Goal: Use online tool/utility: Utilize a website feature to perform a specific function

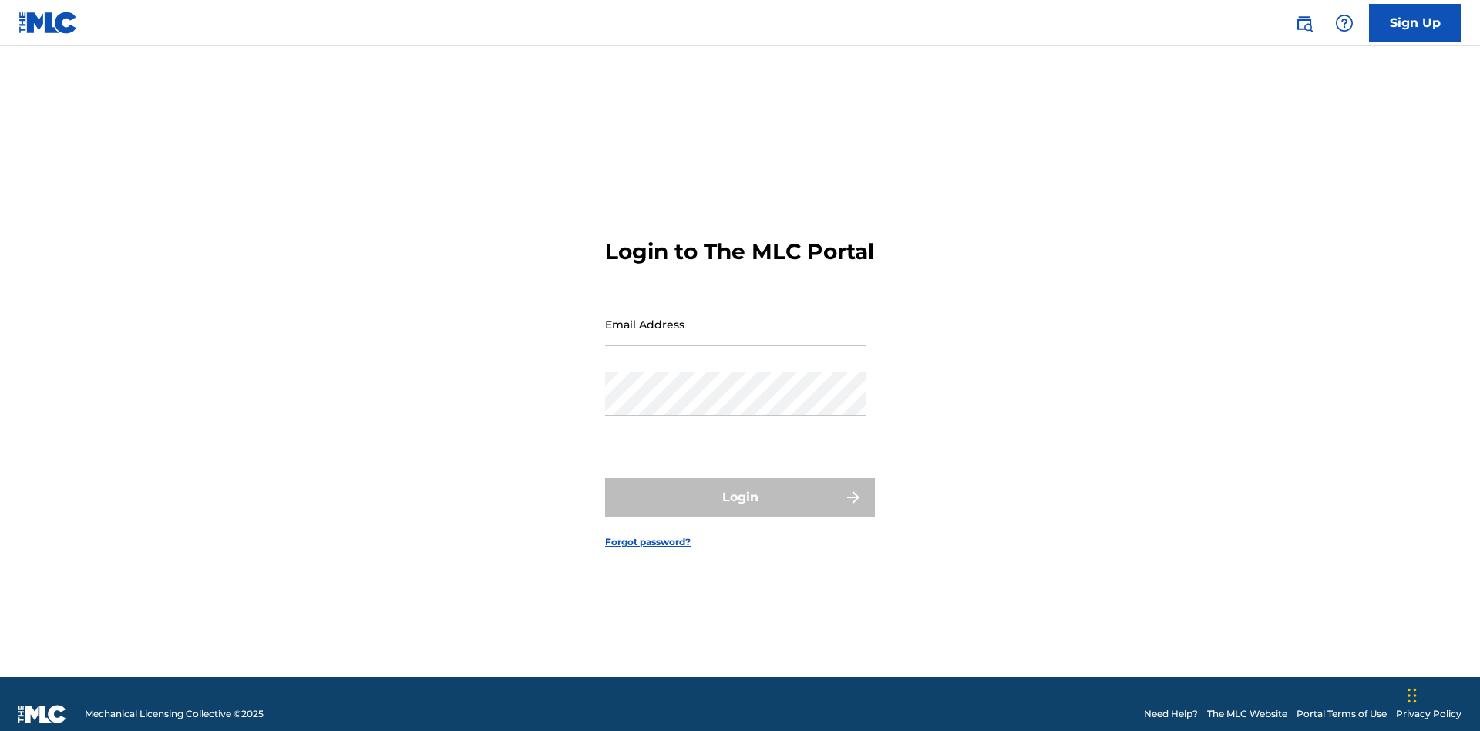
scroll to position [20, 0]
click at [736, 317] on input "Email Address" at bounding box center [735, 324] width 261 height 44
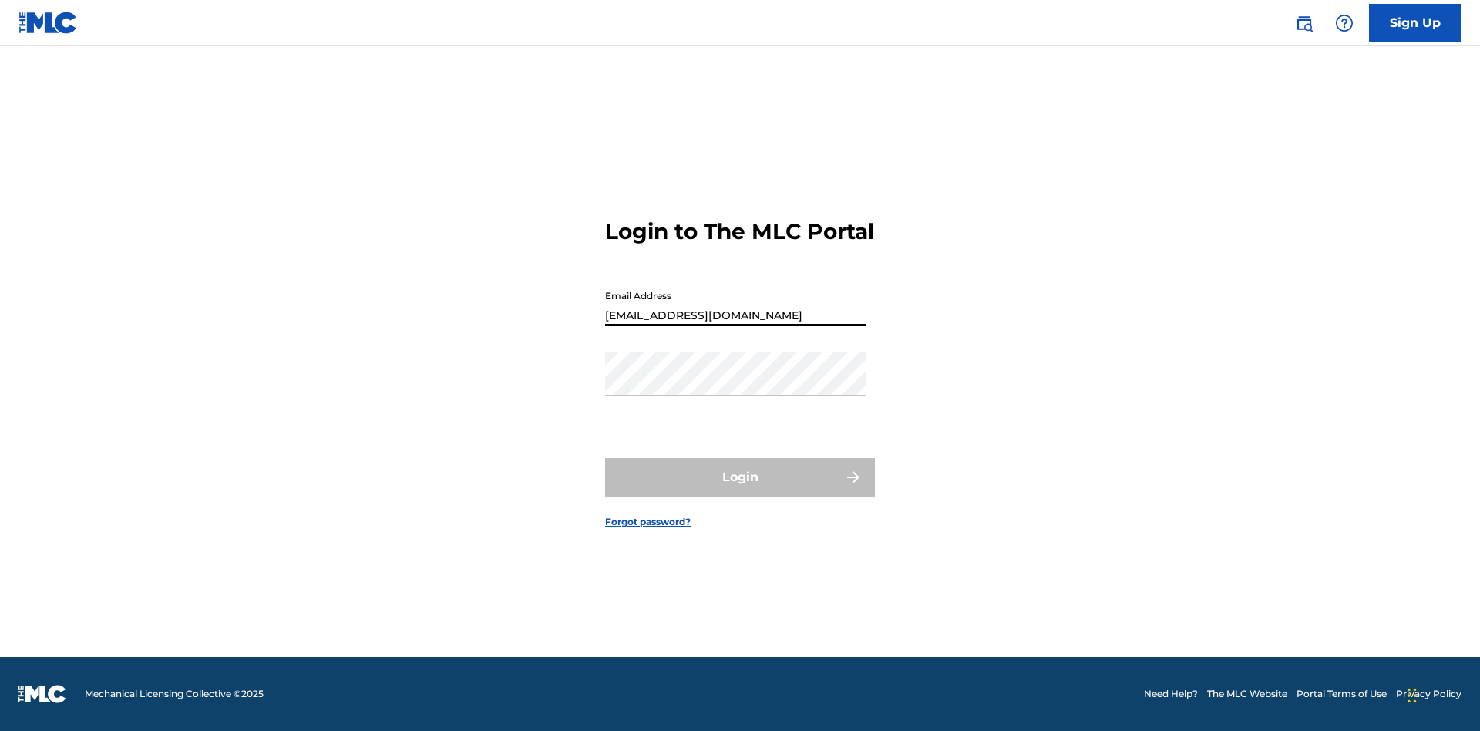
type input "Duke.McTesterson@gmail.com"
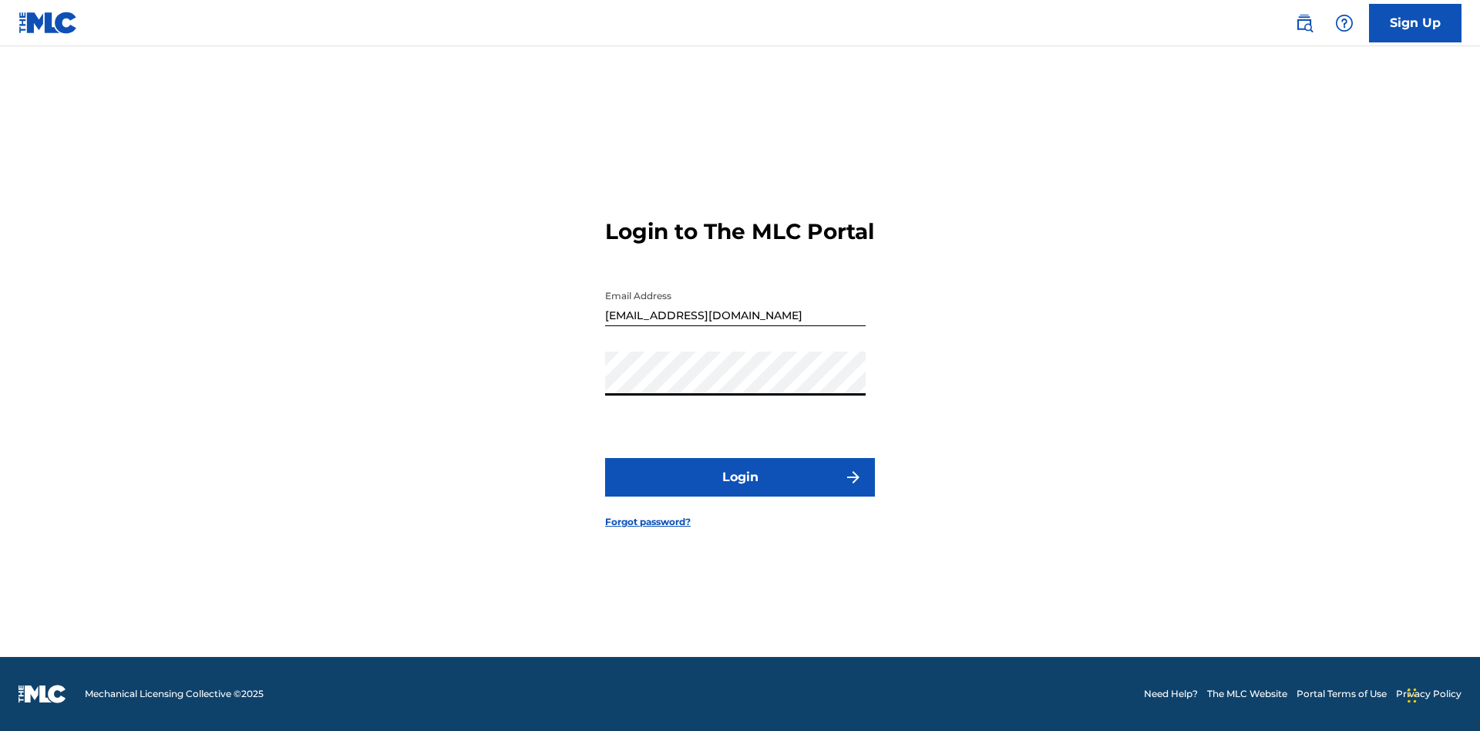
click at [740, 490] on button "Login" at bounding box center [740, 477] width 270 height 39
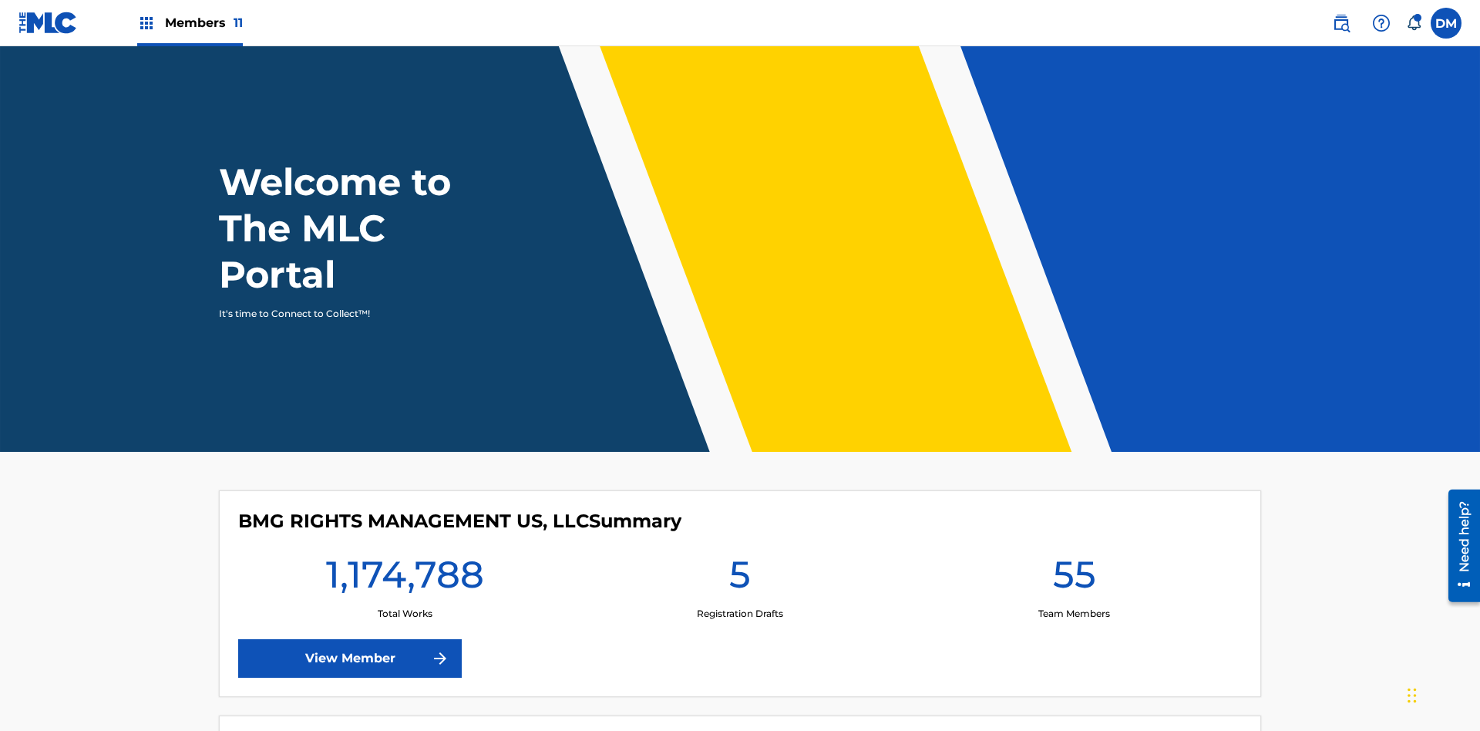
click at [190, 22] on span "Members 11" at bounding box center [204, 23] width 78 height 18
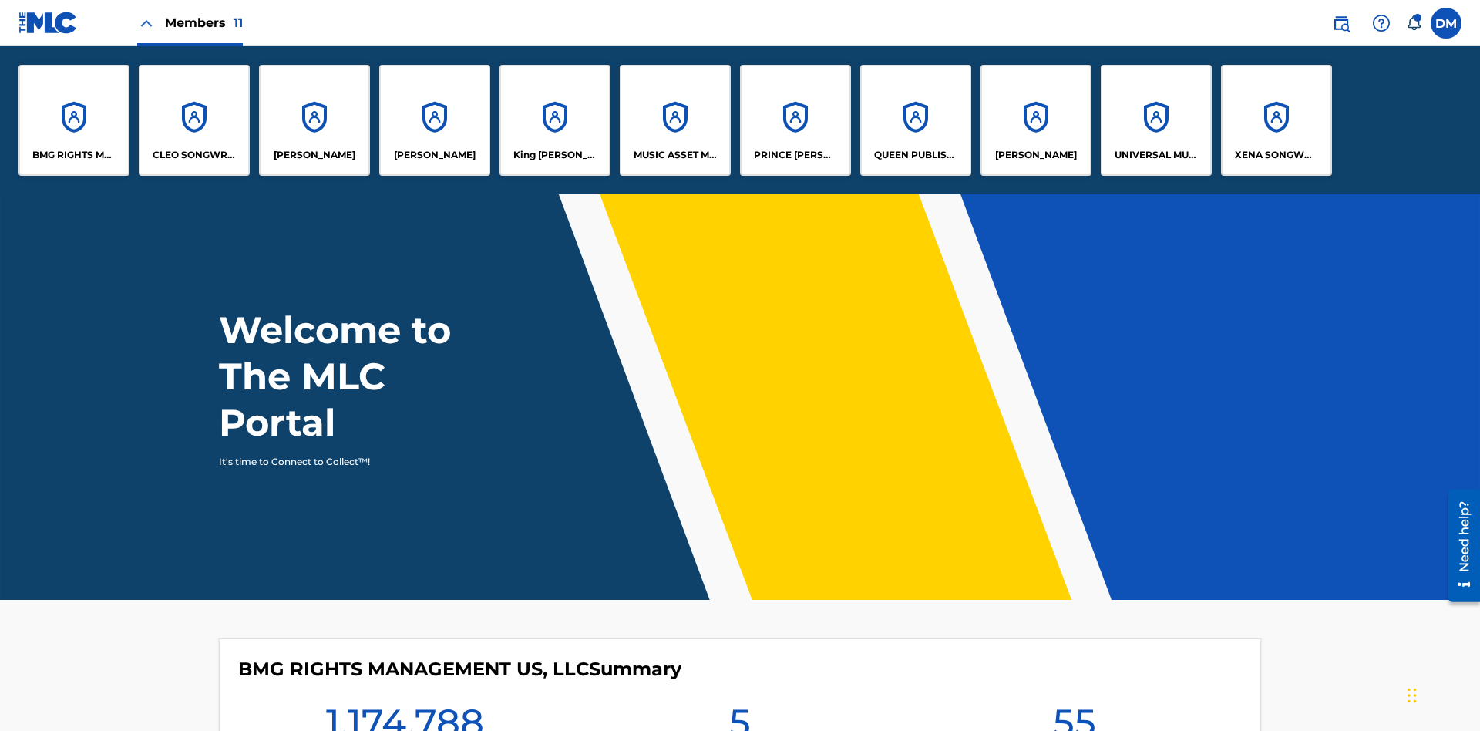
click at [554, 155] on p "King McTesterson" at bounding box center [556, 155] width 84 height 14
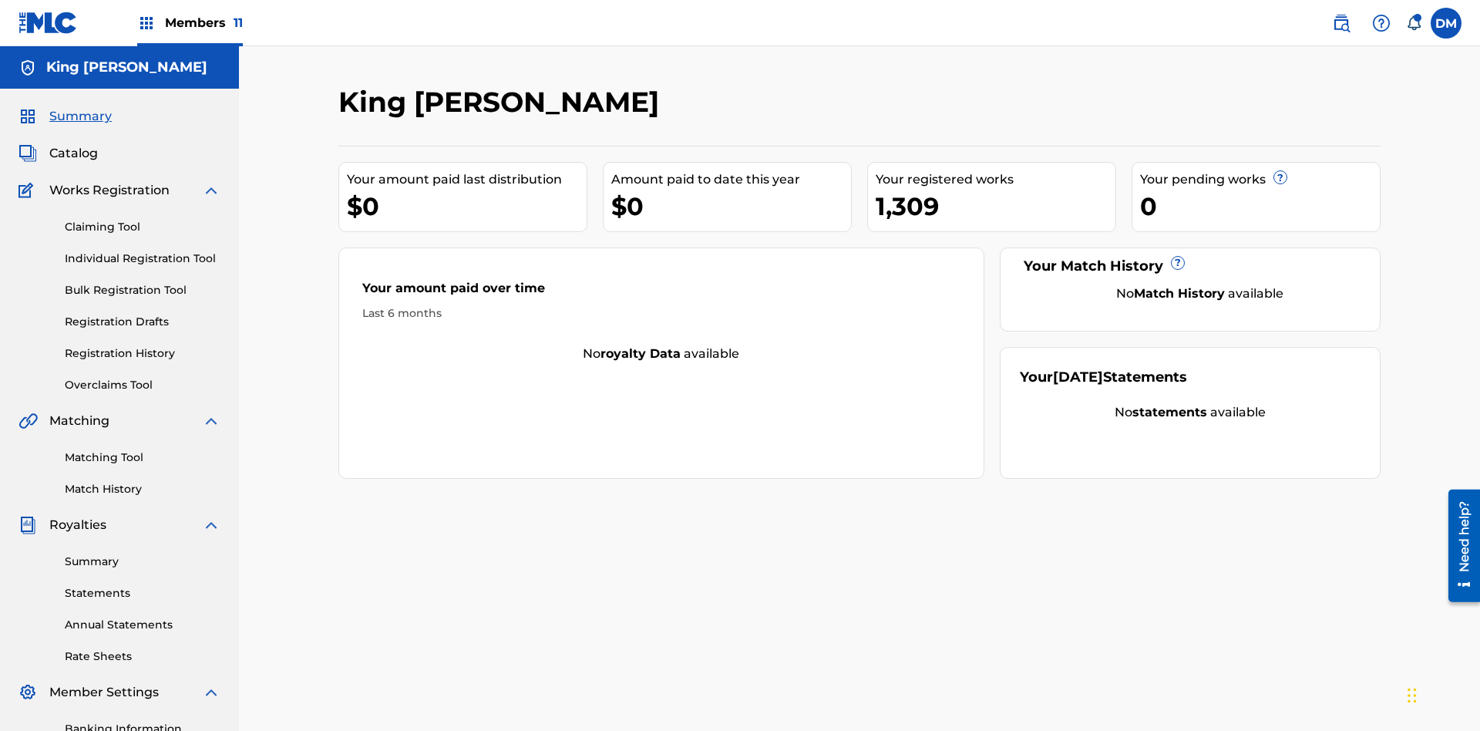
click at [143, 377] on link "Overclaims Tool" at bounding box center [143, 385] width 156 height 16
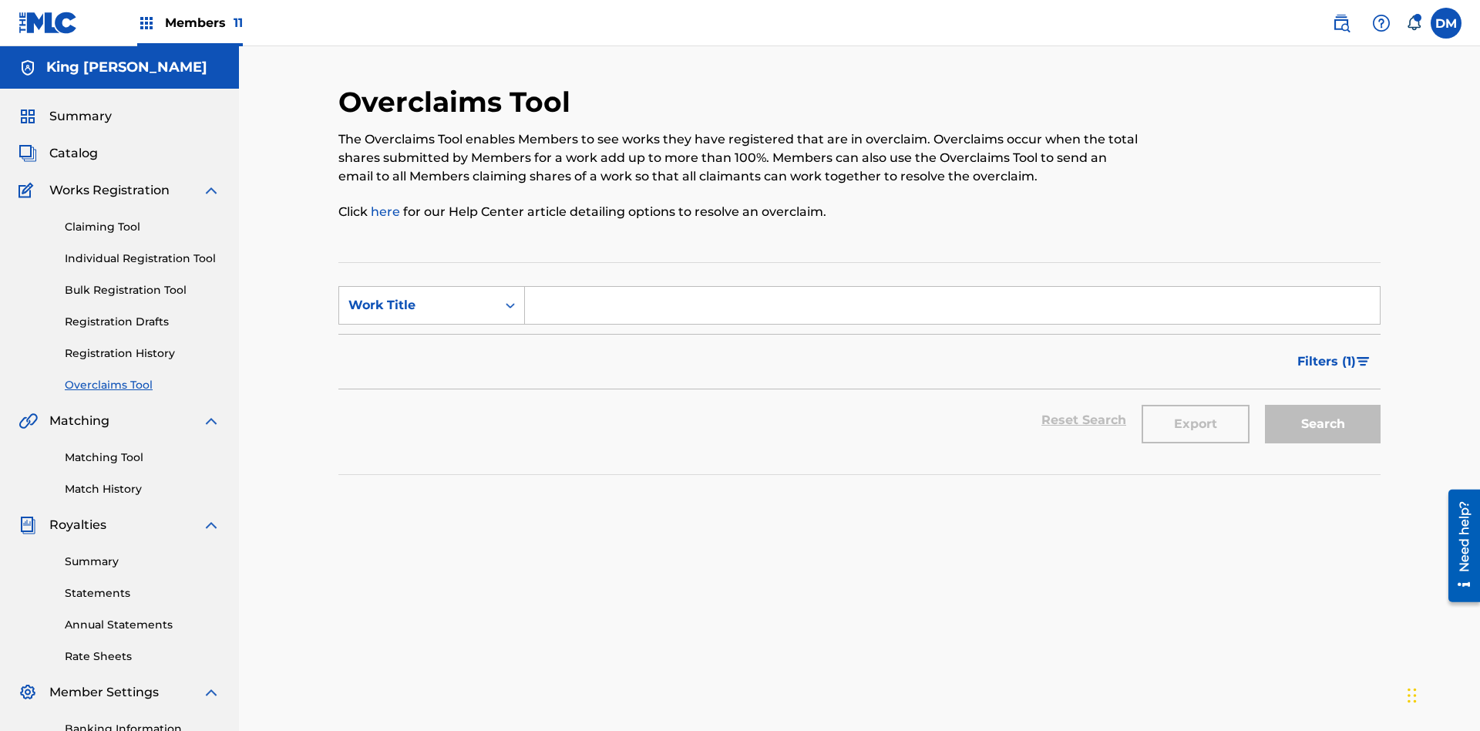
click at [1326, 352] on span "Filters ( 1 )" at bounding box center [1327, 361] width 59 height 19
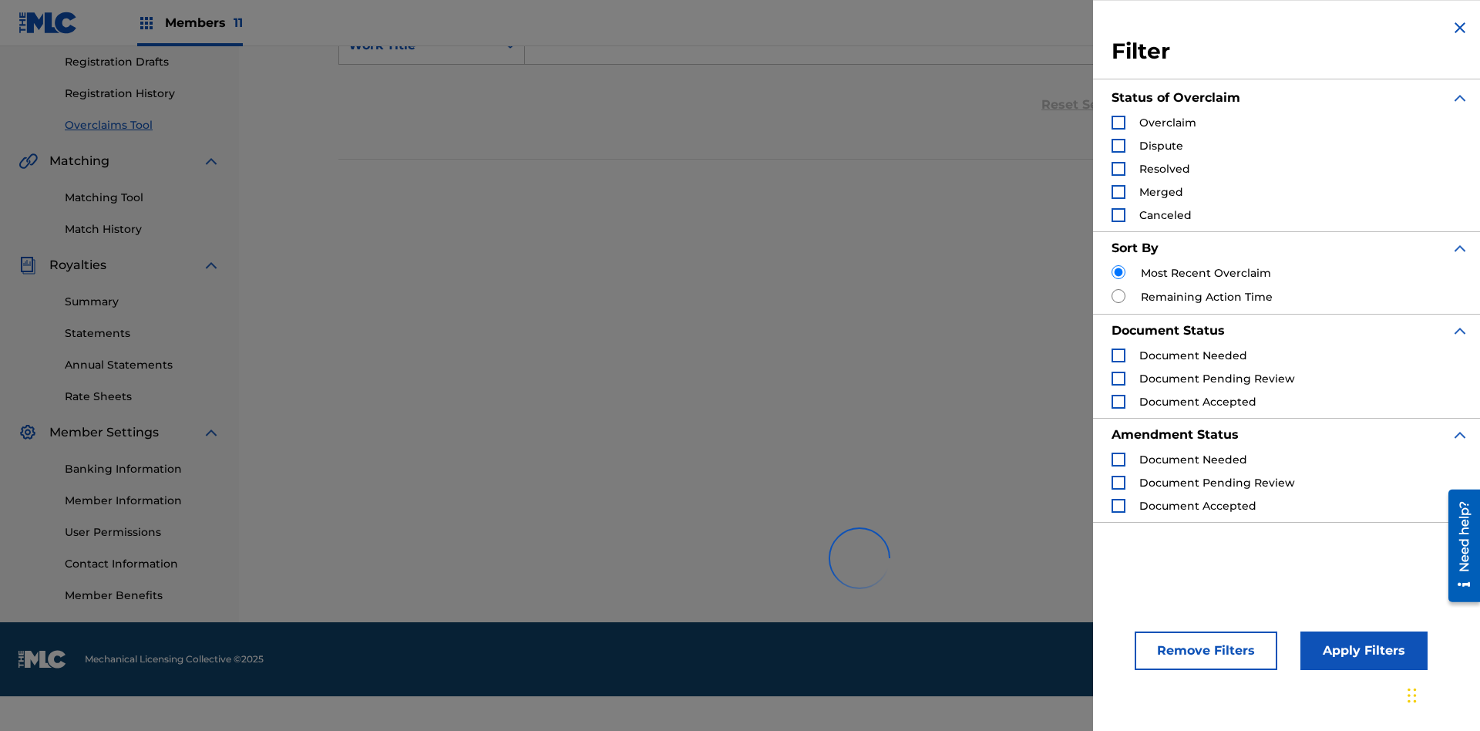
click at [1119, 123] on div "Search Form" at bounding box center [1119, 123] width 14 height 14
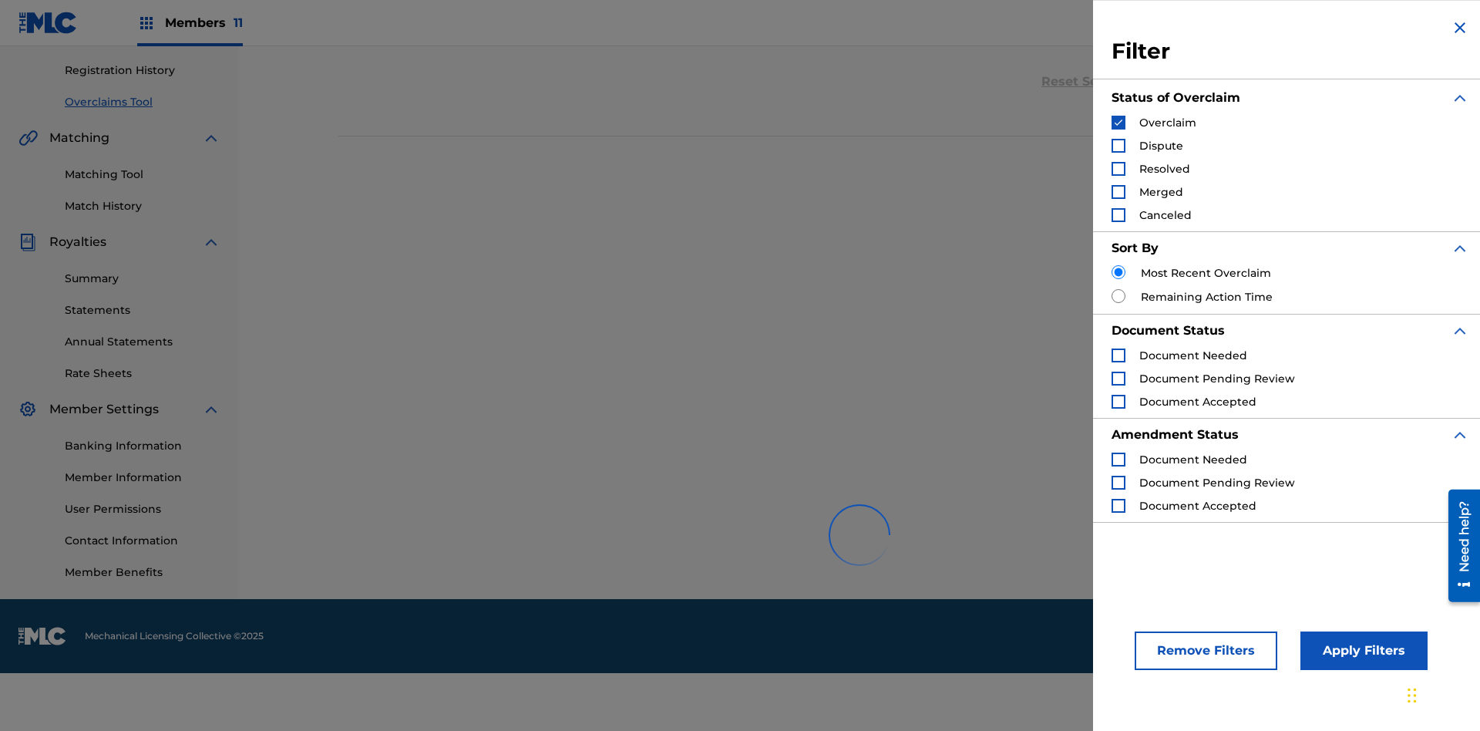
scroll to position [486, 0]
